Goal: Transaction & Acquisition: Purchase product/service

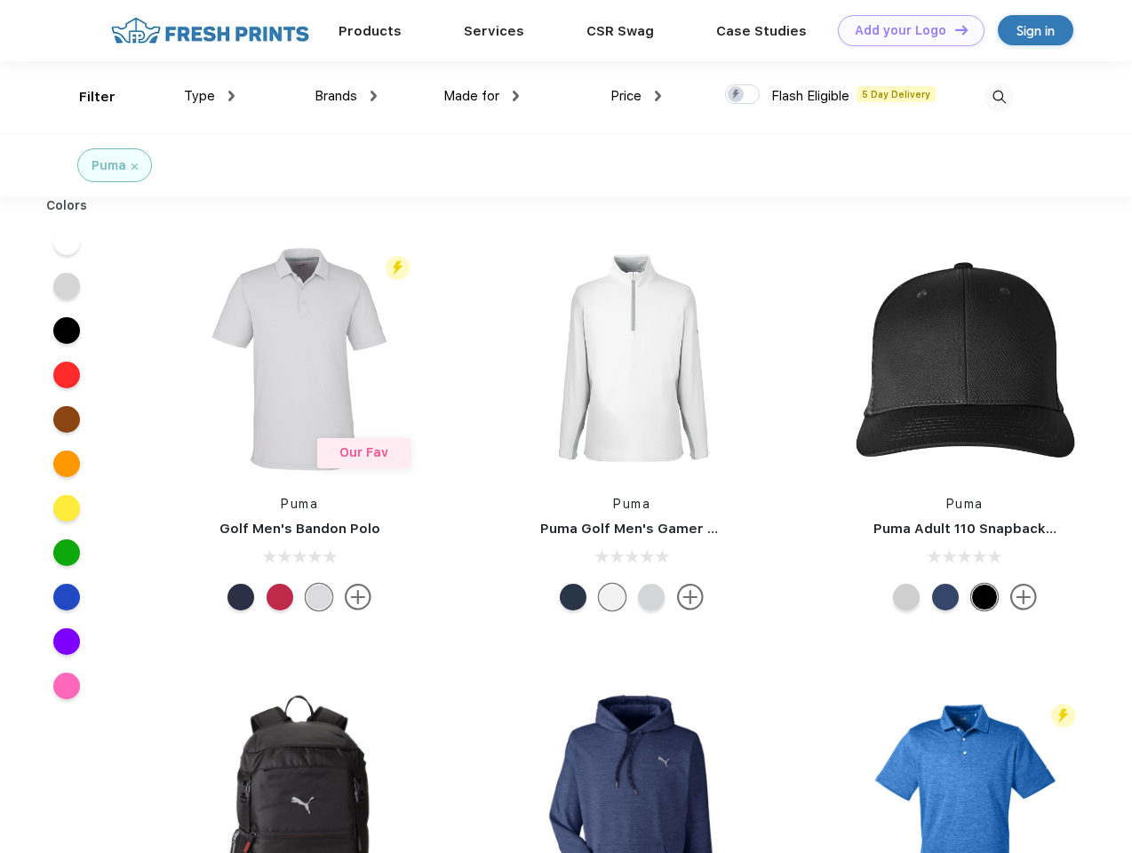
click at [905, 30] on link "Add your Logo Design Tool" at bounding box center [911, 30] width 147 height 31
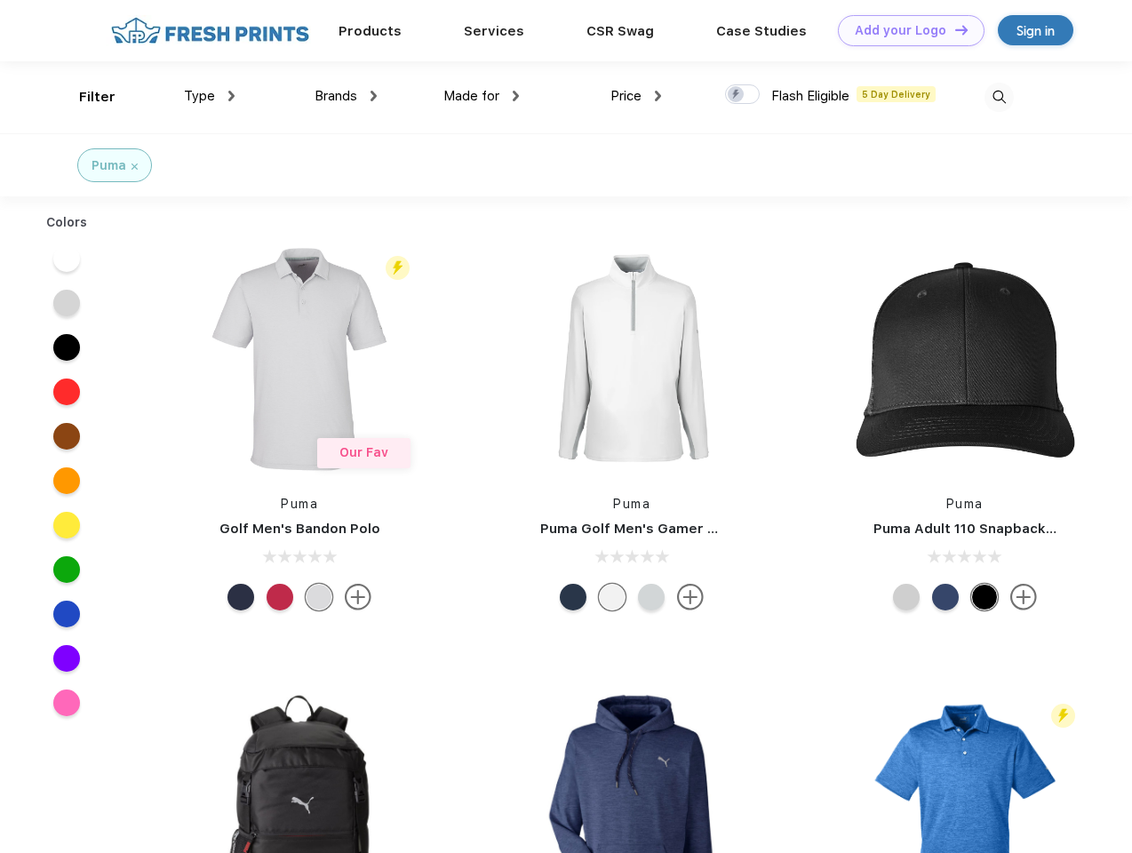
click at [0, 0] on div "Design Tool" at bounding box center [0, 0] width 0 height 0
click at [954, 29] on link "Add your Logo Design Tool" at bounding box center [911, 30] width 147 height 31
click at [85, 97] on div "Filter" at bounding box center [97, 97] width 36 height 20
click at [210, 96] on span "Type" at bounding box center [199, 96] width 31 height 16
click at [346, 96] on span "Brands" at bounding box center [336, 96] width 43 height 16
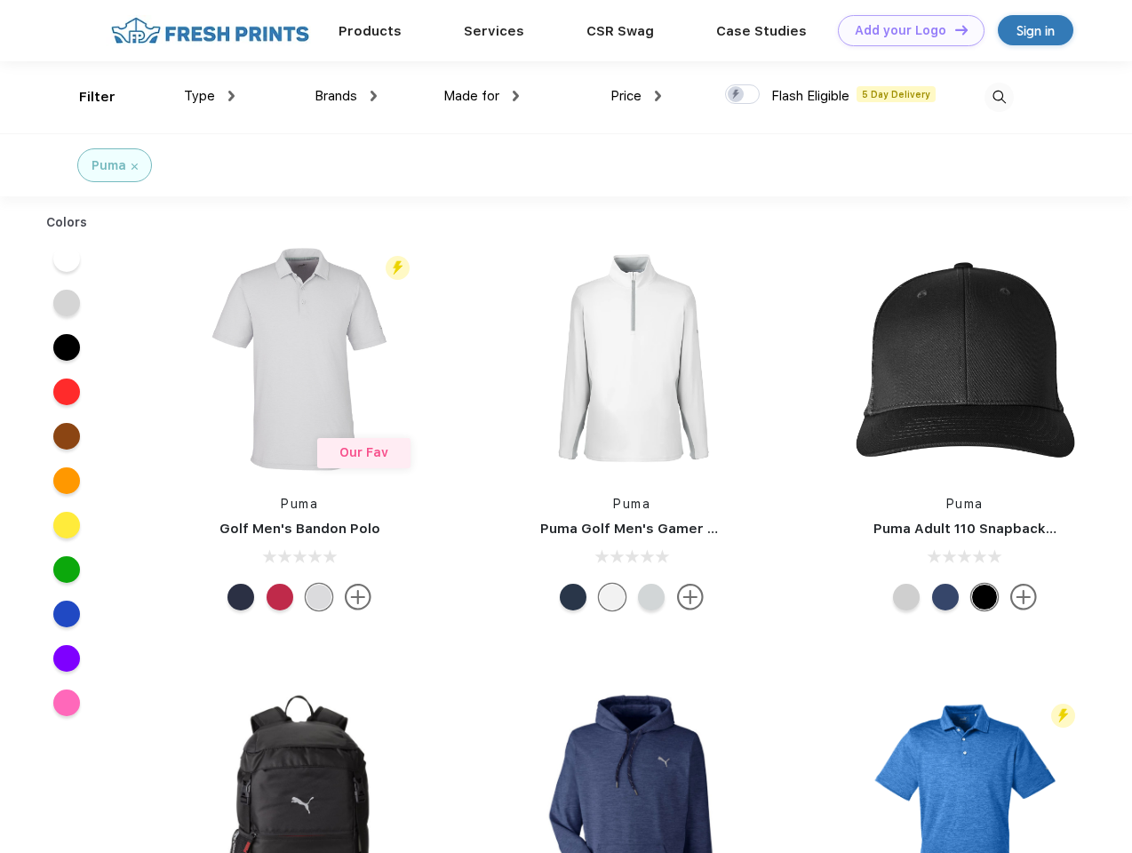
click at [482, 96] on span "Made for" at bounding box center [472, 96] width 56 height 16
click at [636, 96] on span "Price" at bounding box center [626, 96] width 31 height 16
click at [743, 95] on div at bounding box center [742, 94] width 35 height 20
click at [737, 95] on input "checkbox" at bounding box center [731, 90] width 12 height 12
click at [999, 97] on img at bounding box center [999, 97] width 29 height 29
